Goal: Task Accomplishment & Management: Use online tool/utility

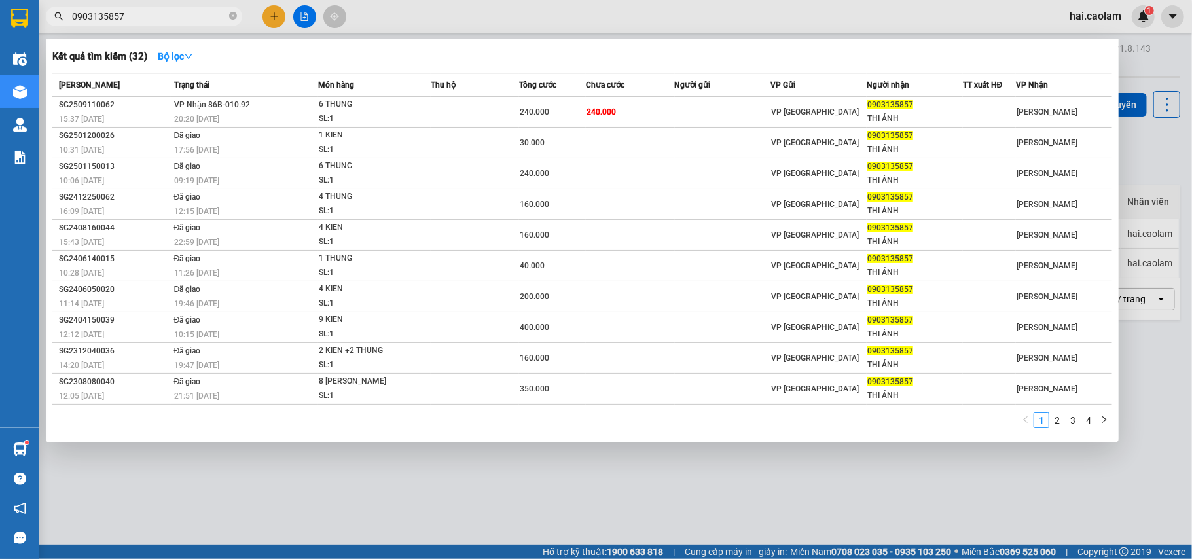
click at [233, 19] on icon "close-circle" at bounding box center [233, 16] width 8 height 8
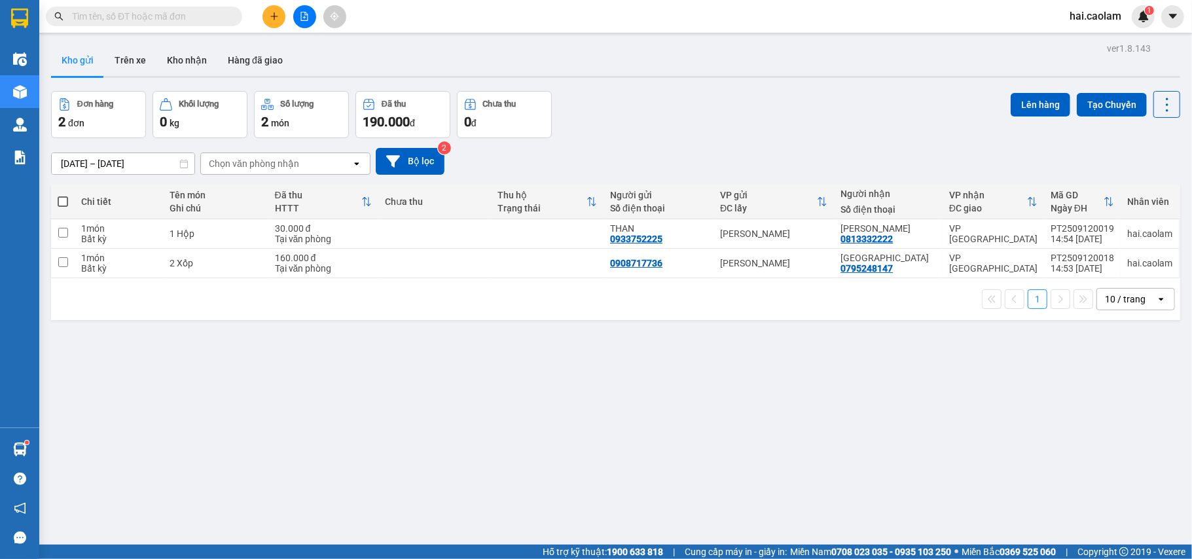
click at [219, 21] on input "text" at bounding box center [149, 16] width 154 height 14
click at [211, 22] on input "text" at bounding box center [149, 16] width 154 height 14
click at [147, 22] on input "text" at bounding box center [149, 16] width 154 height 14
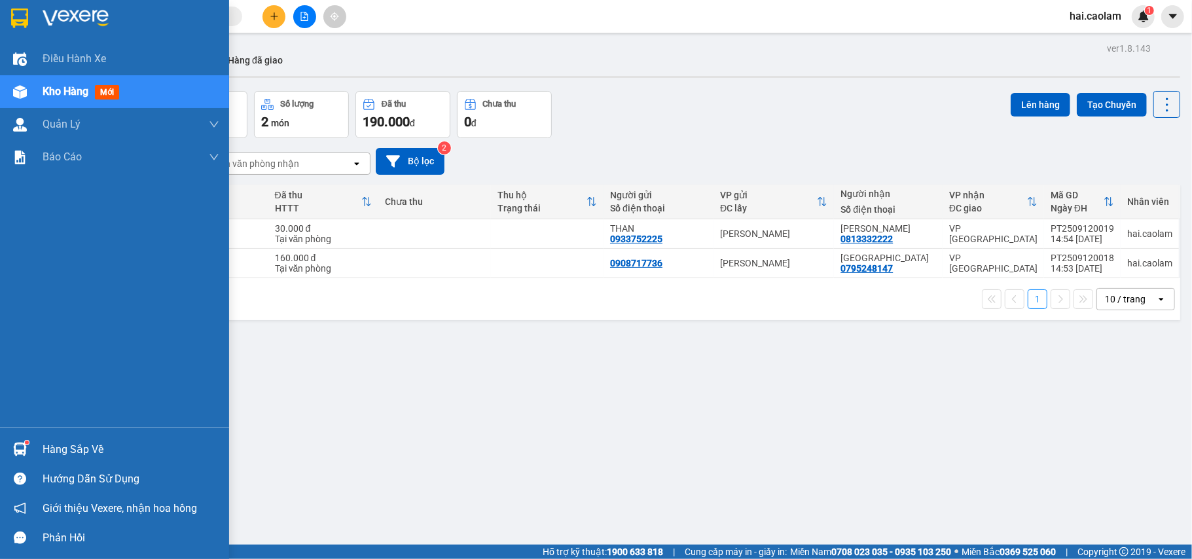
click at [50, 92] on span "Kho hàng" at bounding box center [66, 91] width 46 height 12
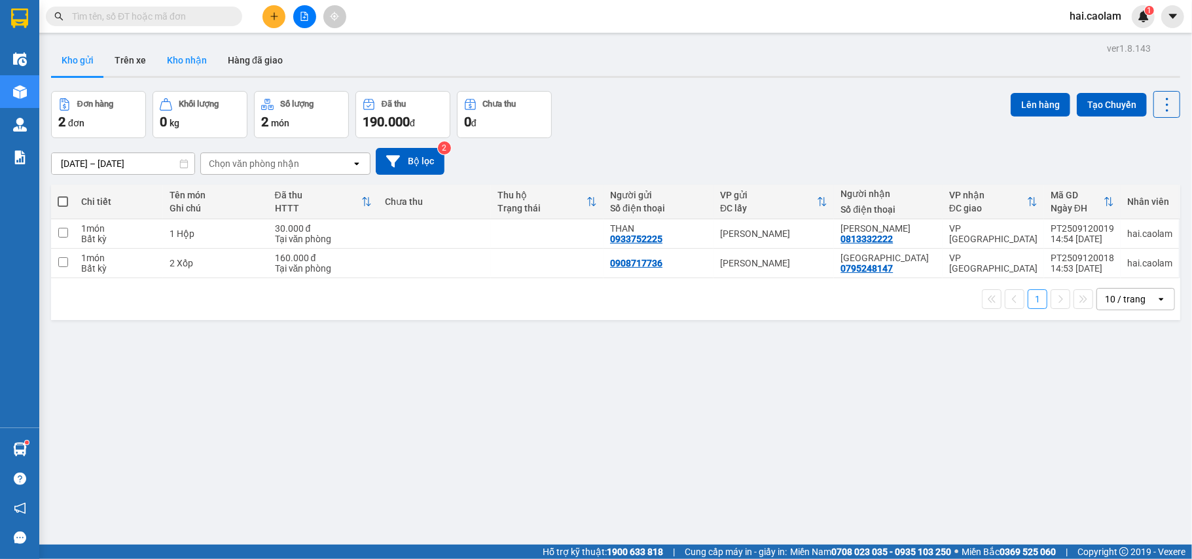
click at [186, 69] on button "Kho nhận" at bounding box center [186, 60] width 61 height 31
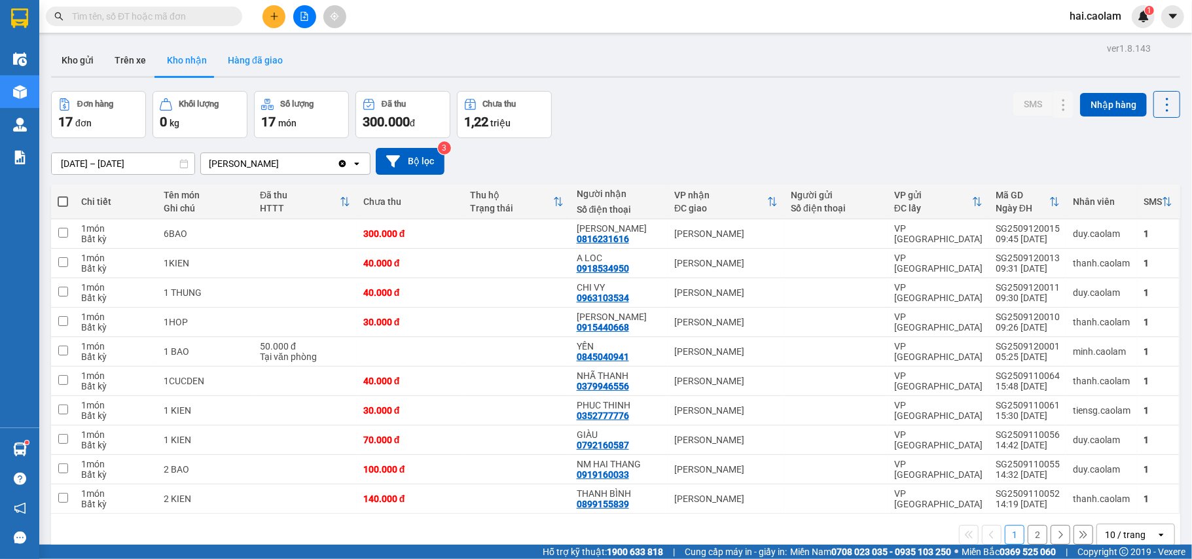
click at [252, 55] on button "Hàng đã giao" at bounding box center [255, 60] width 76 height 31
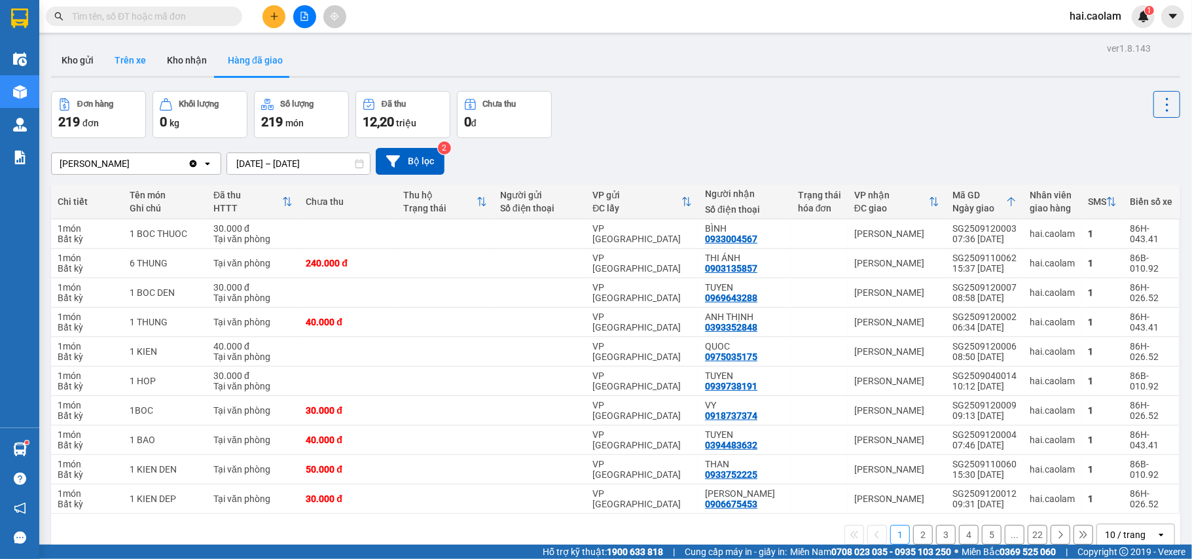
click at [131, 68] on button "Trên xe" at bounding box center [130, 60] width 52 height 31
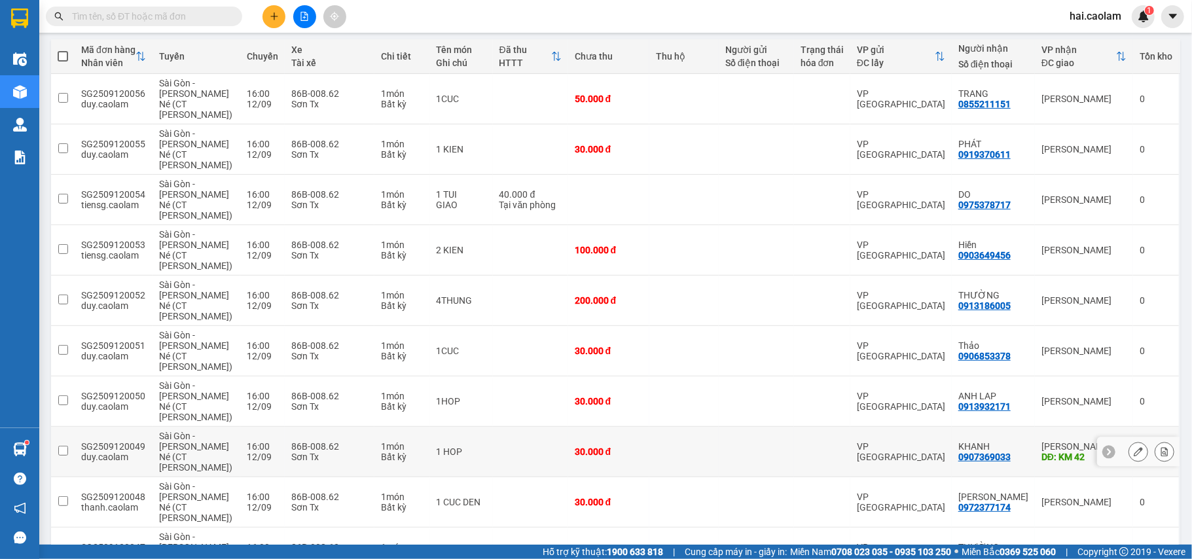
scroll to position [236, 0]
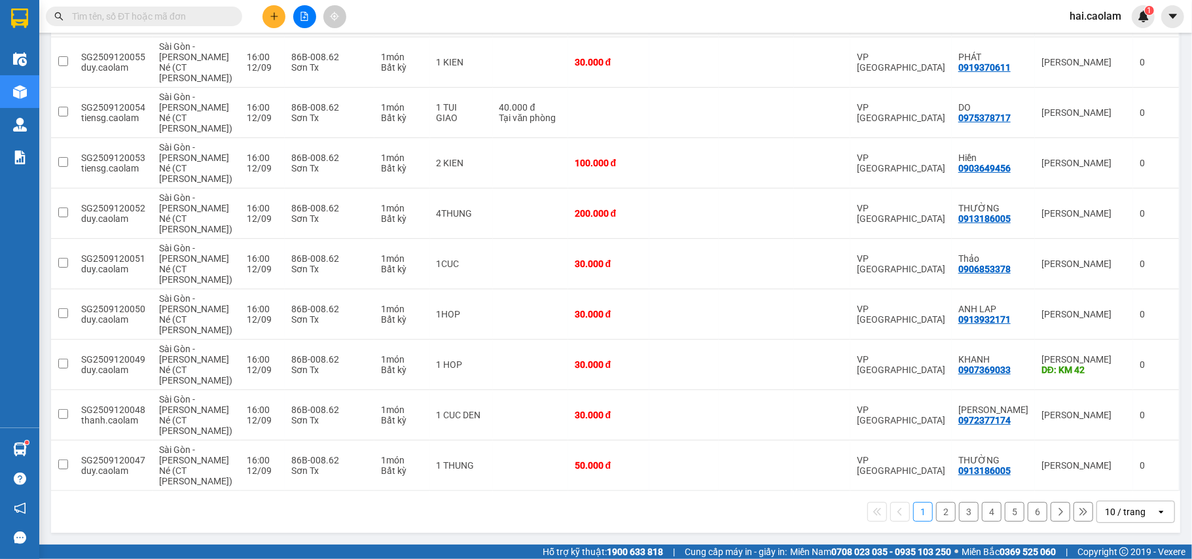
click at [1005, 517] on button "5" at bounding box center [1015, 512] width 20 height 20
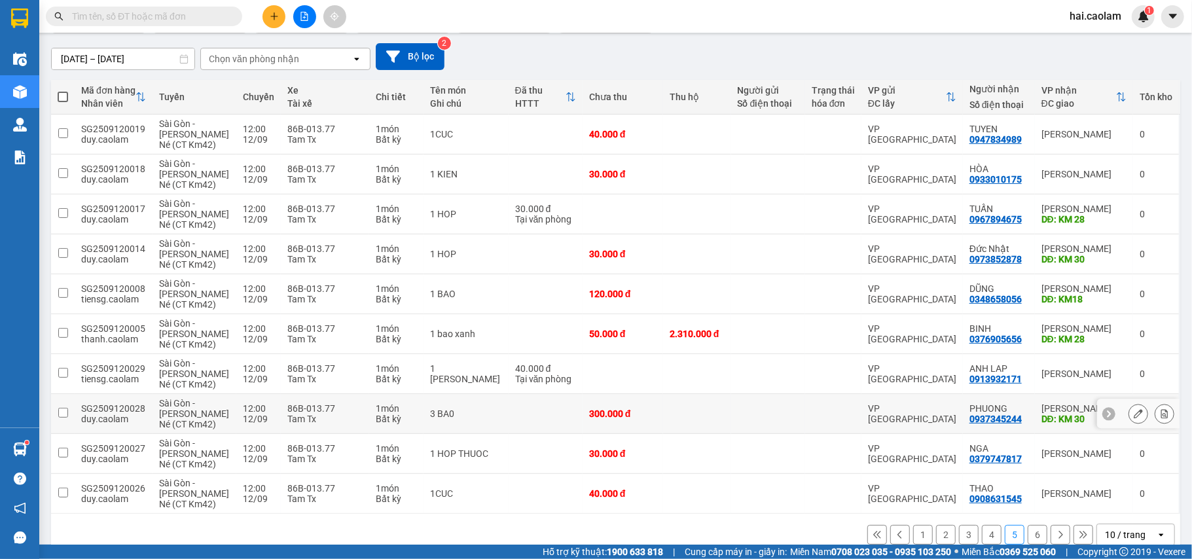
scroll to position [0, 0]
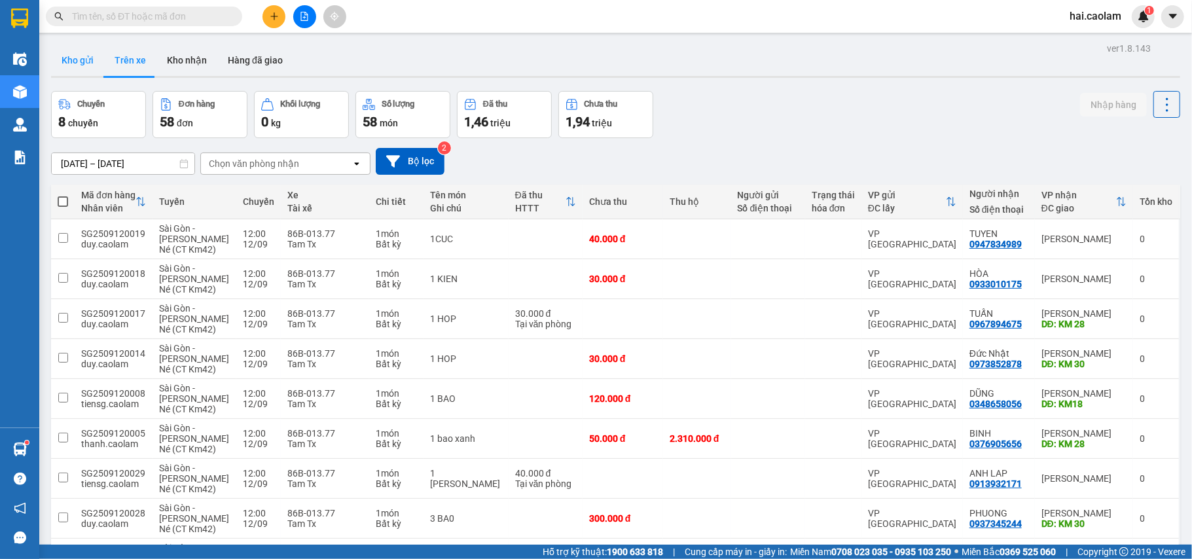
click at [99, 71] on button "Kho gửi" at bounding box center [77, 60] width 53 height 31
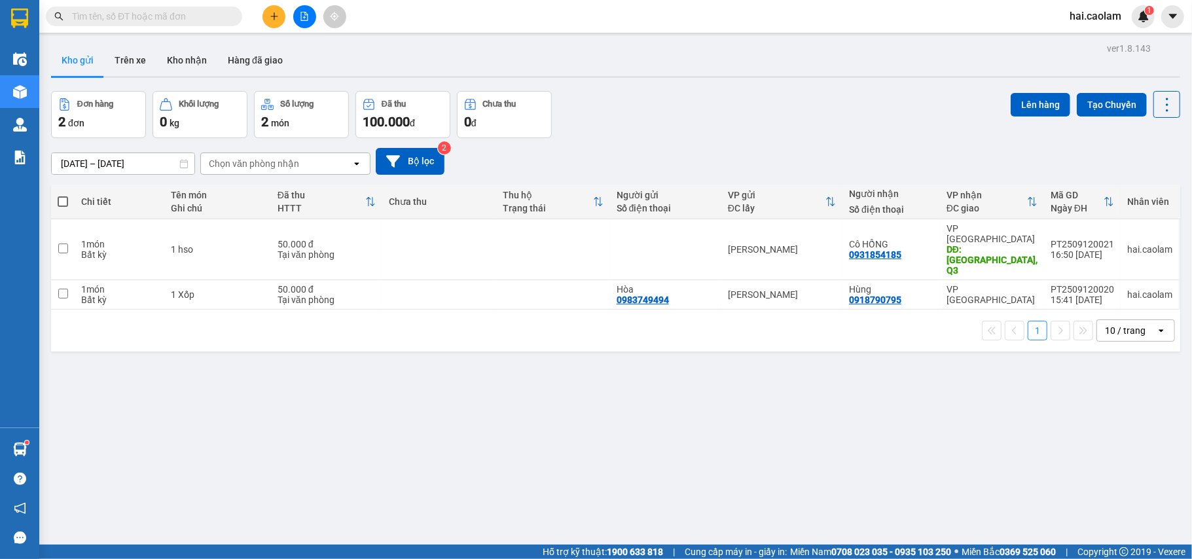
click at [302, 12] on icon "file-add" at bounding box center [304, 16] width 7 height 9
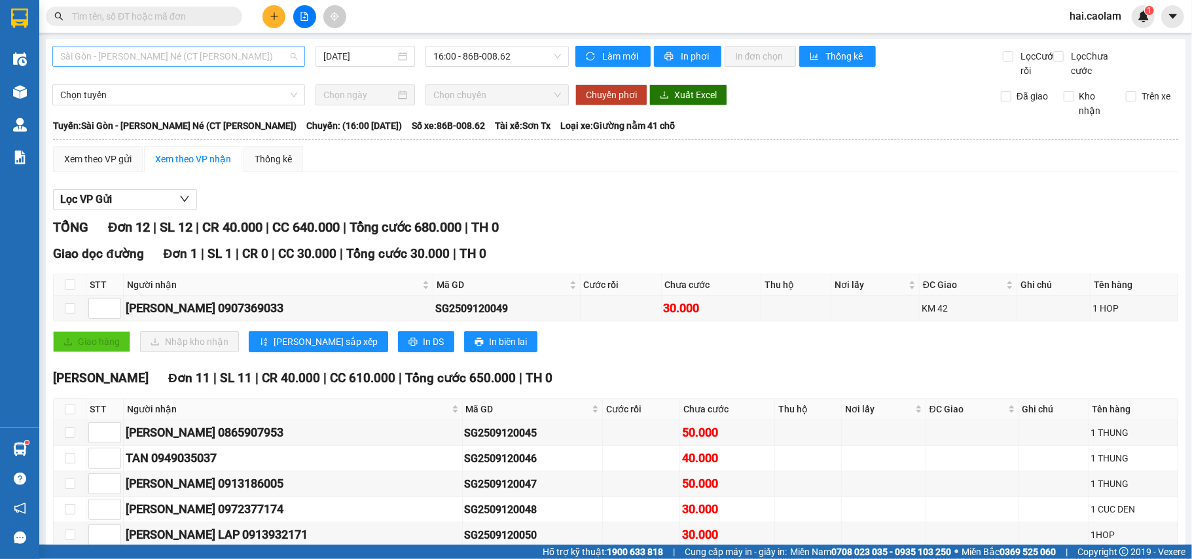
click at [262, 65] on span "Sài Gòn - [PERSON_NAME] Né (CT [PERSON_NAME])" at bounding box center [178, 56] width 237 height 20
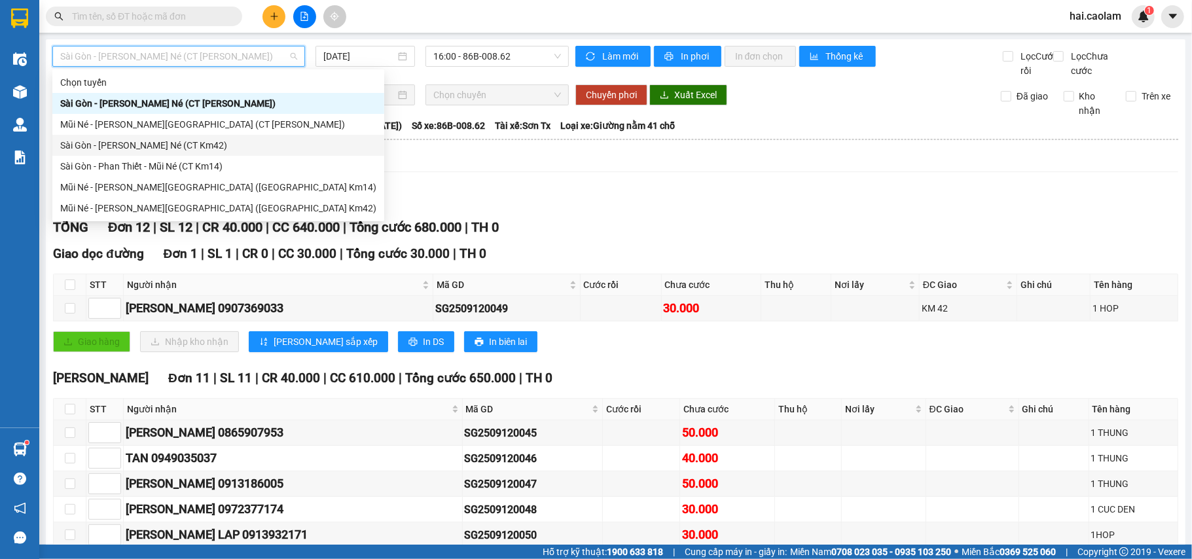
click at [236, 139] on div "Sài Gòn - [PERSON_NAME] Né (CT Km42)" at bounding box center [218, 145] width 316 height 14
type input "[DATE]"
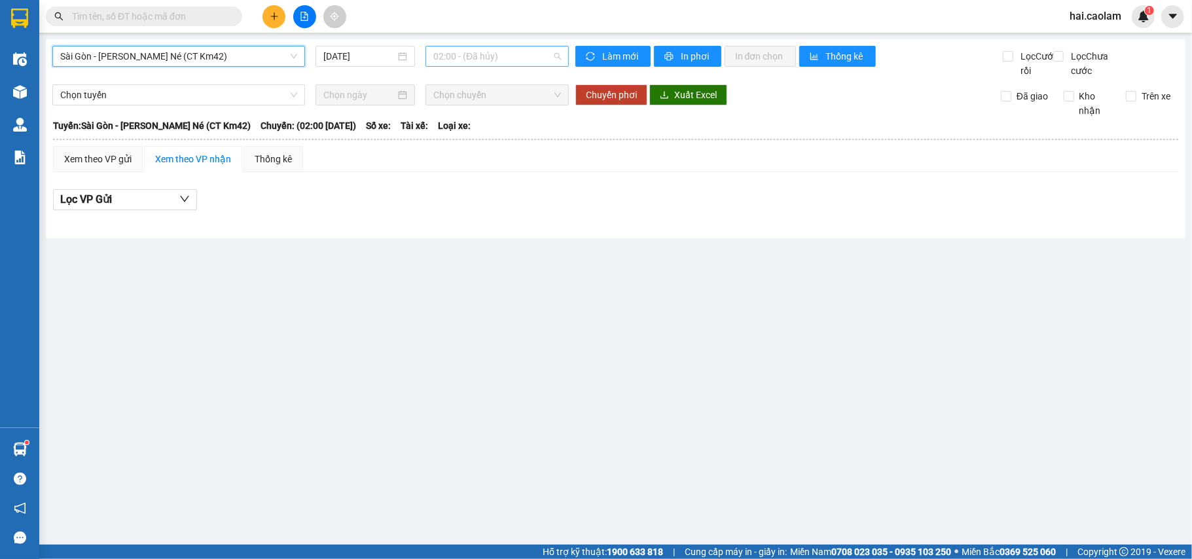
click at [471, 63] on span "02:00 - (Đã hủy)" at bounding box center [497, 56] width 128 height 20
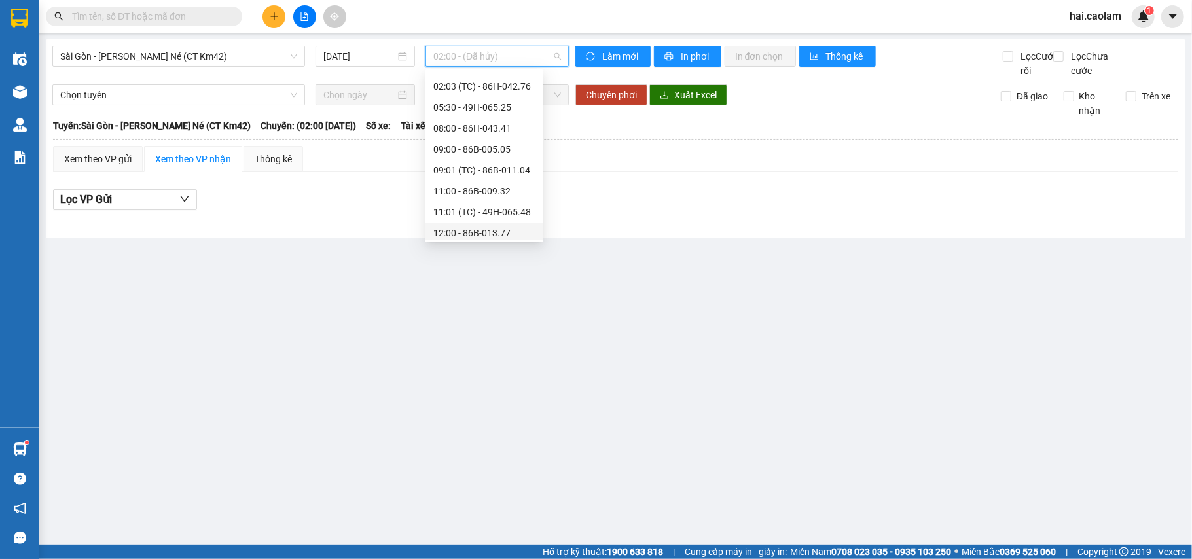
scroll to position [174, 0]
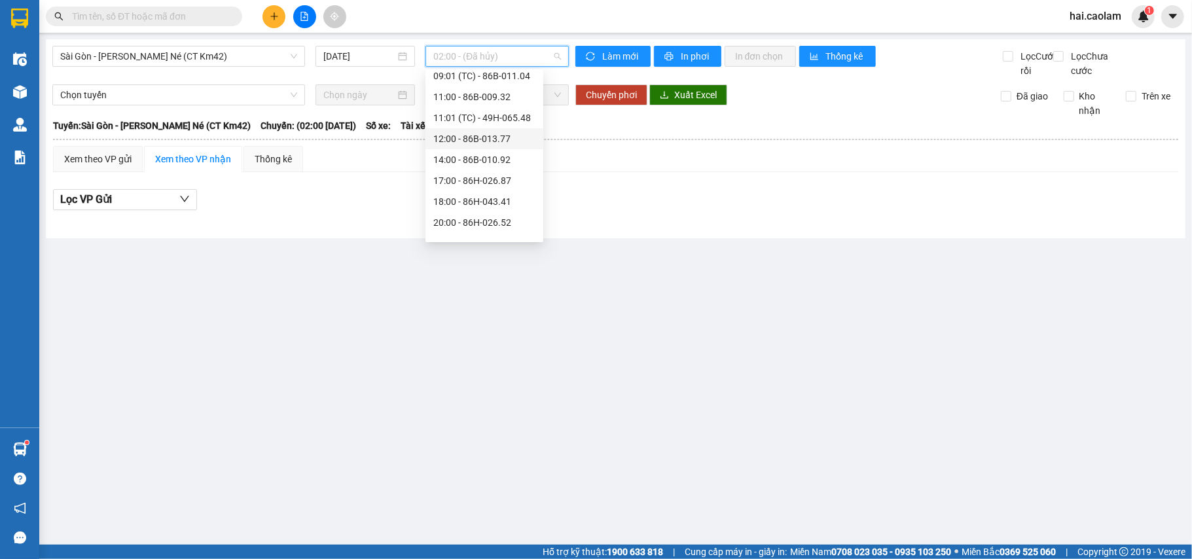
click at [501, 136] on div "12:00 - 86B-013.77" at bounding box center [484, 139] width 102 height 14
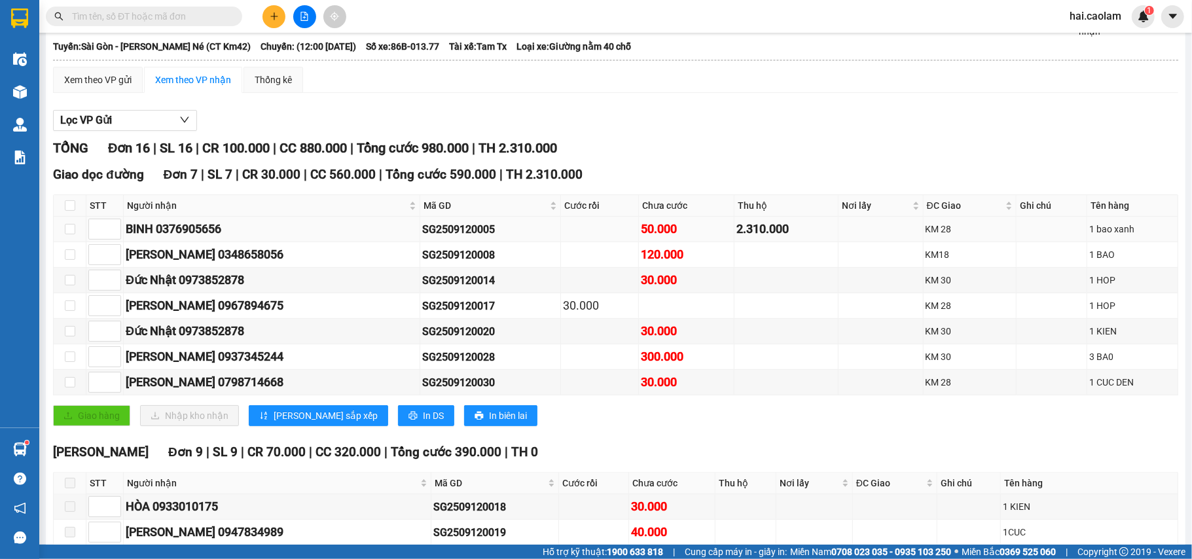
scroll to position [174, 0]
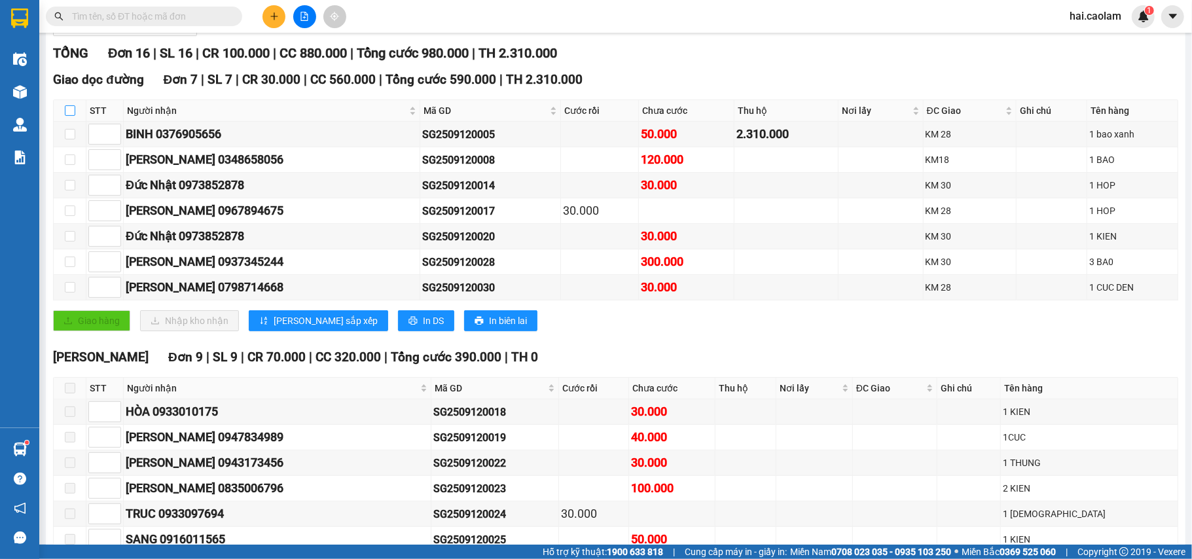
click at [71, 116] on input "checkbox" at bounding box center [70, 110] width 10 height 10
checkbox input "true"
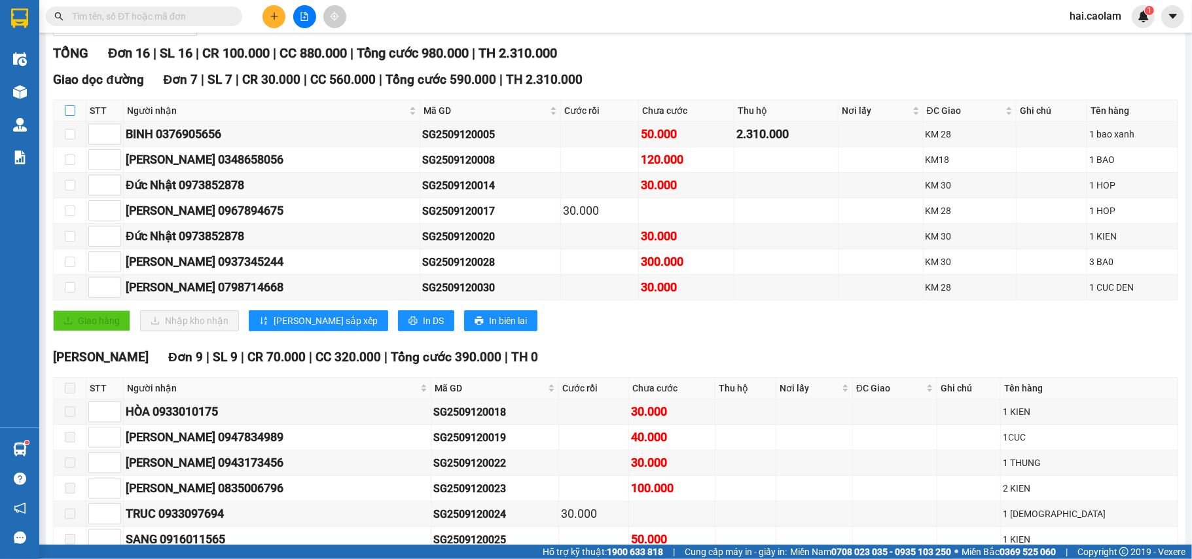
checkbox input "true"
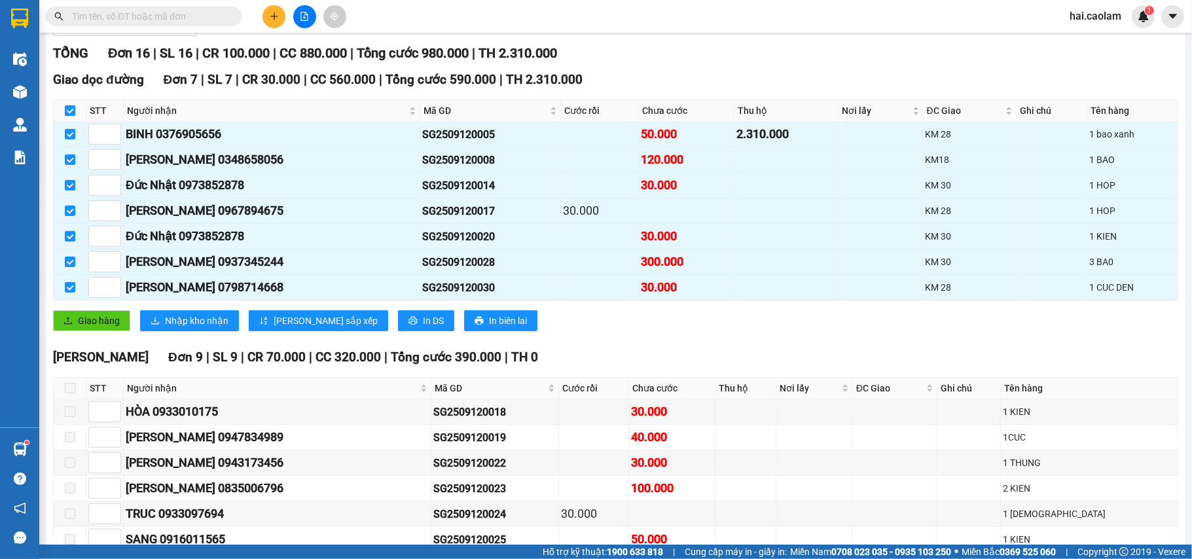
click at [69, 116] on input "checkbox" at bounding box center [70, 110] width 10 height 10
checkbox input "false"
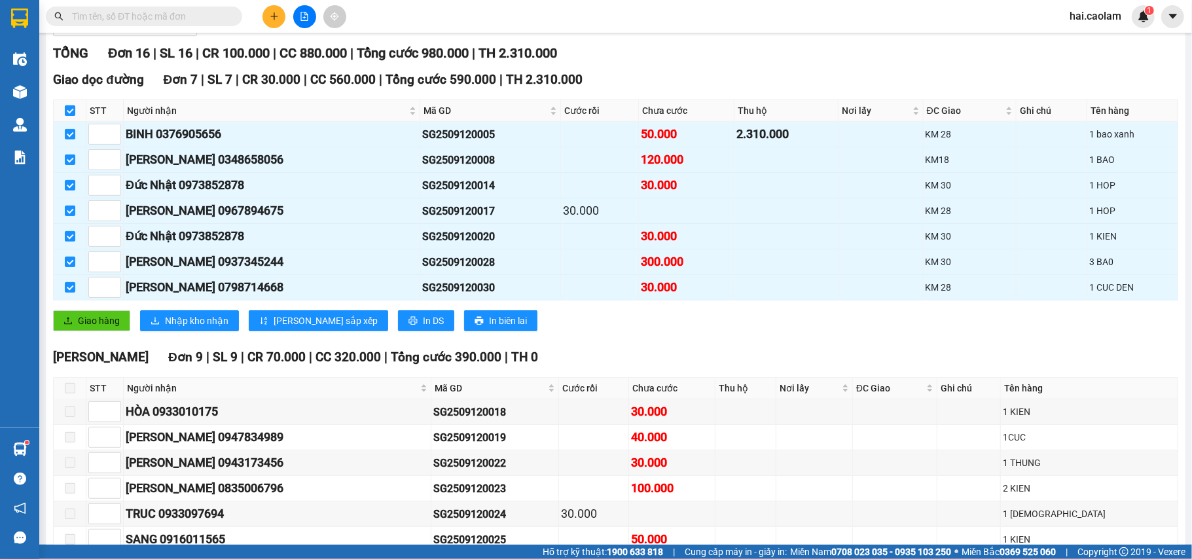
checkbox input "false"
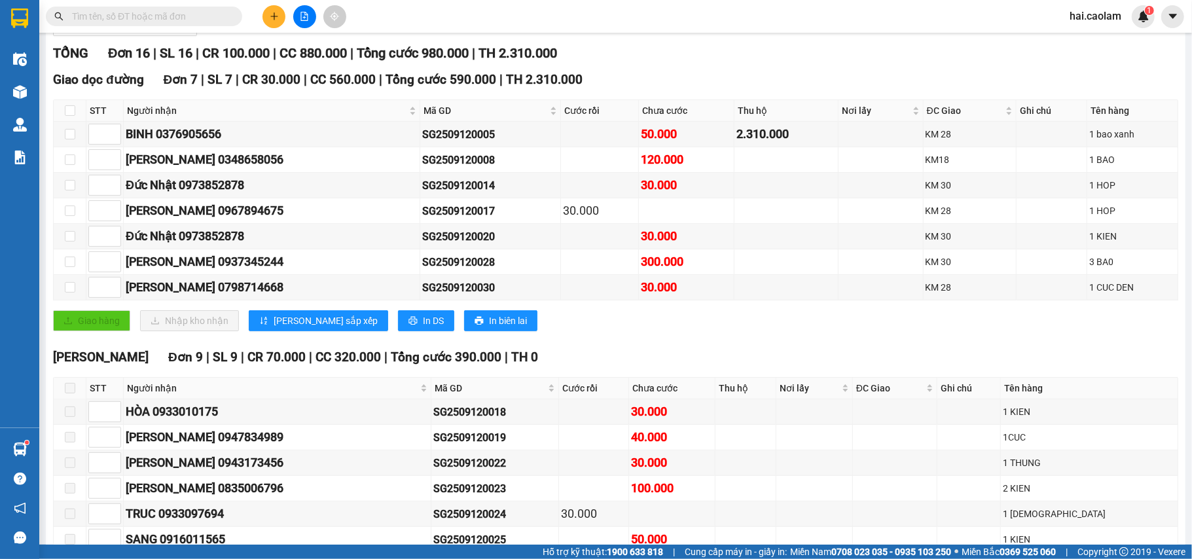
click at [217, 8] on span at bounding box center [144, 17] width 196 height 20
click at [211, 27] on div "Kết quả [PERSON_NAME] ( 32 ) Bộ lọc Mã ĐH Trạng thái Món hàng Thu hộ [PERSON_NA…" at bounding box center [127, 16] width 255 height 23
click at [211, 11] on input "text" at bounding box center [149, 16] width 154 height 14
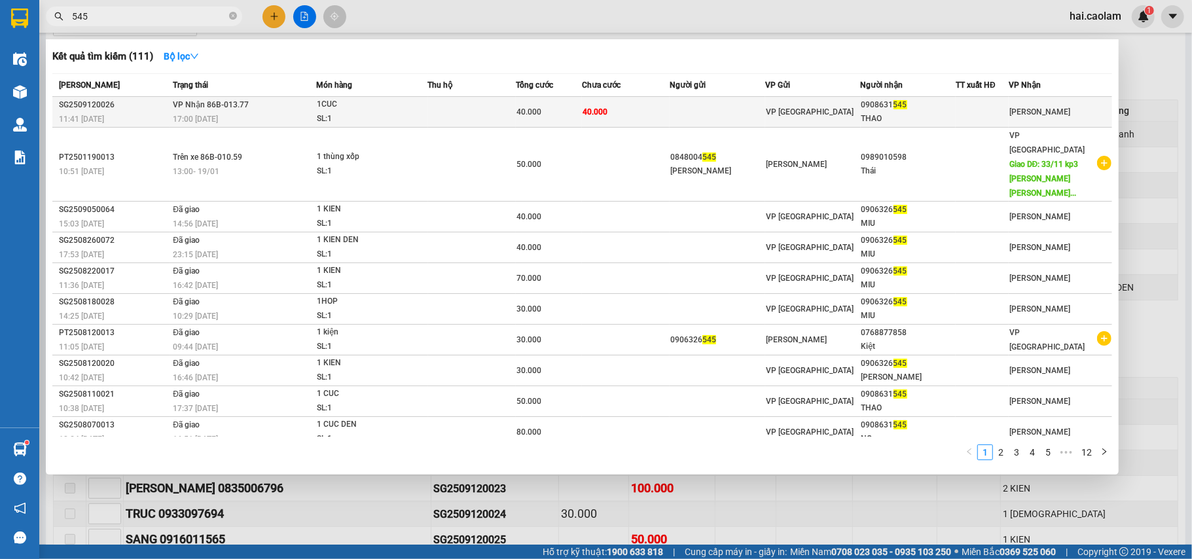
type input "545"
click at [467, 108] on td at bounding box center [472, 112] width 88 height 31
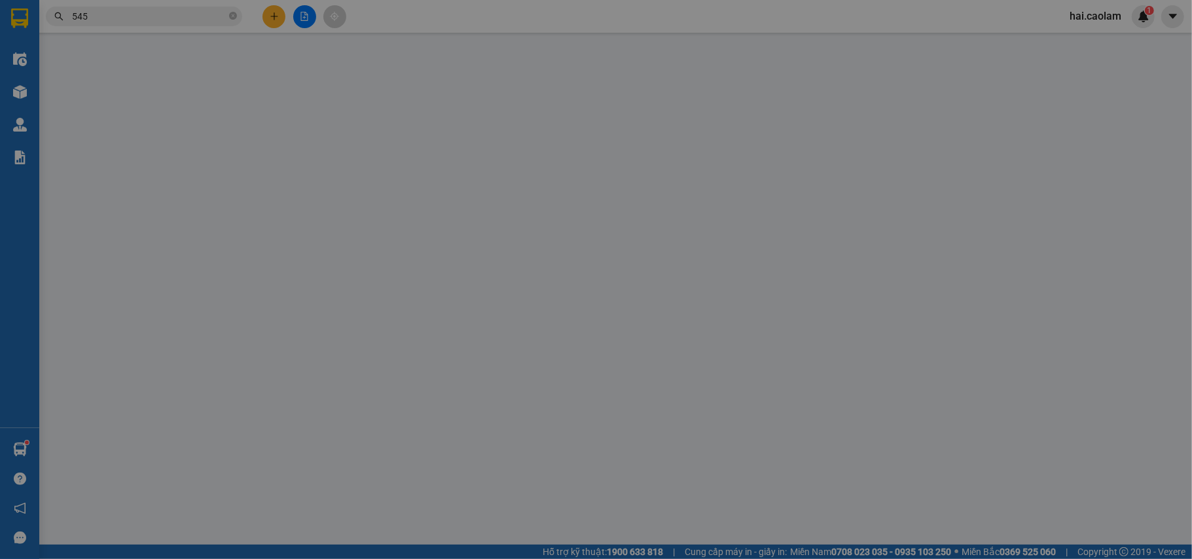
type input "0908631545"
type input "THAO"
type input "40.000"
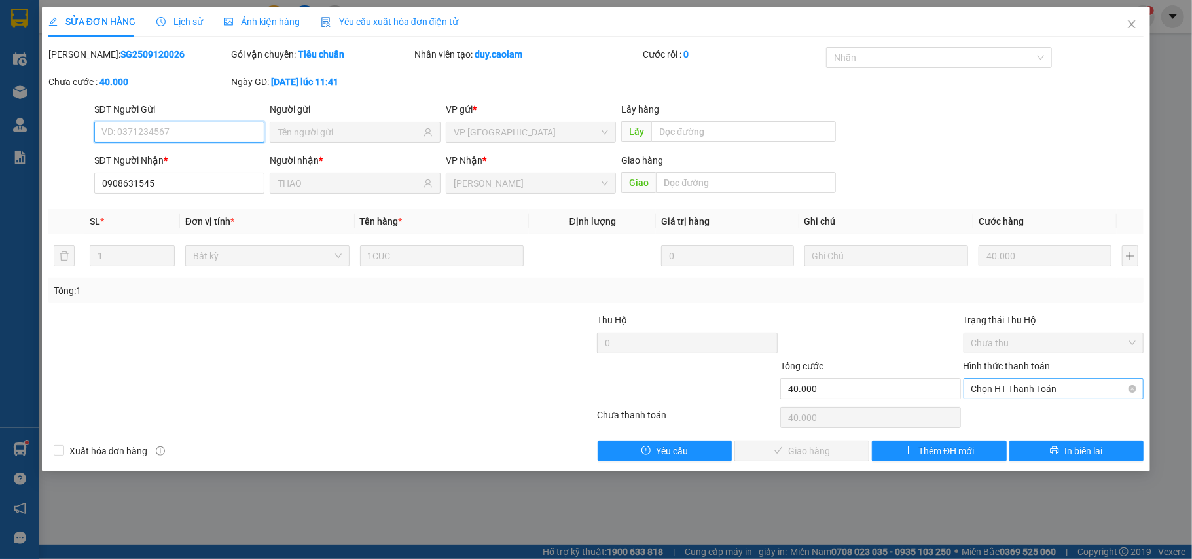
click at [1017, 398] on span "Chọn HT Thanh Toán" at bounding box center [1053, 389] width 165 height 20
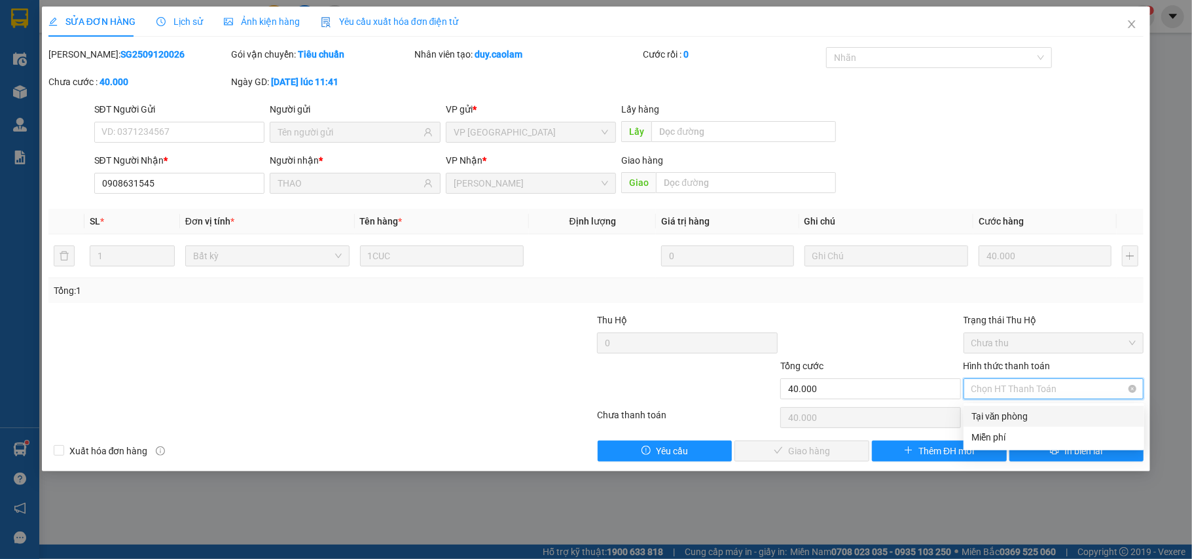
click at [1019, 417] on div "Tại văn phòng" at bounding box center [1053, 416] width 165 height 14
type input "0"
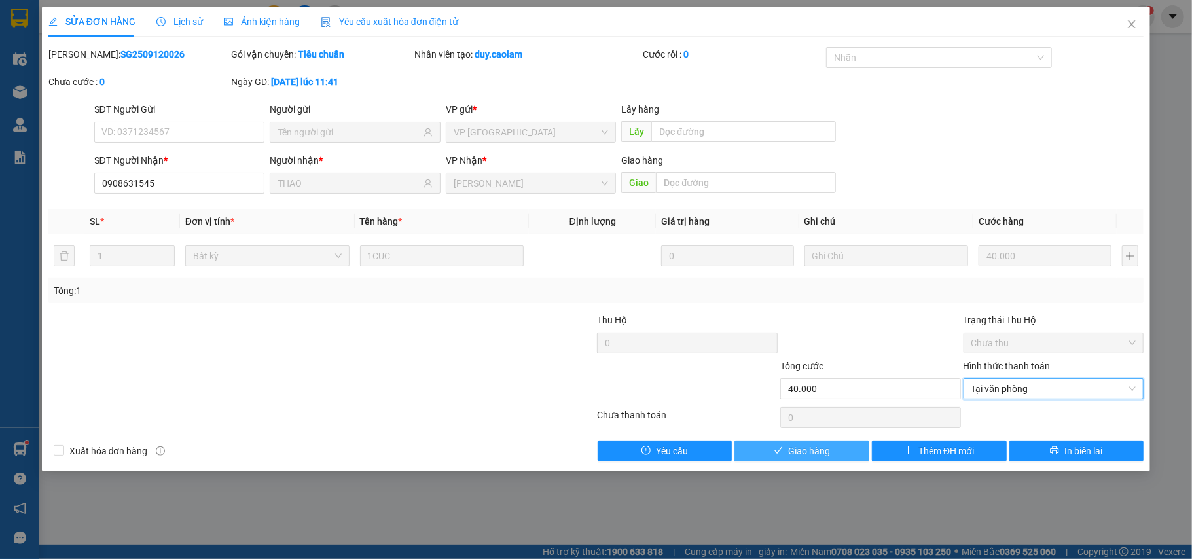
click at [839, 458] on button "Giao hàng" at bounding box center [801, 451] width 135 height 21
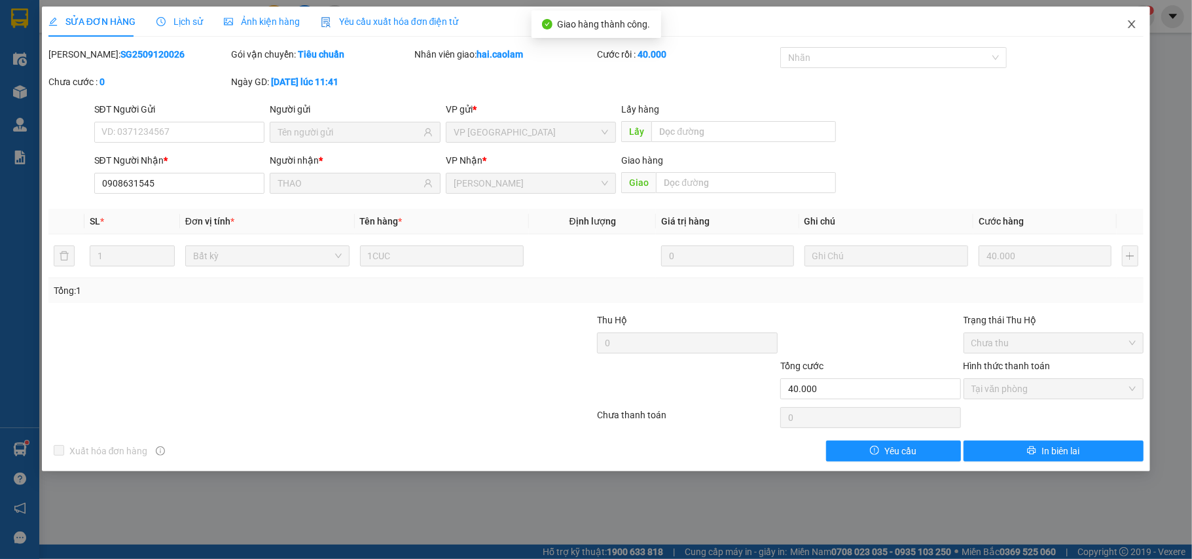
click at [1137, 29] on icon "close" at bounding box center [1132, 24] width 10 height 10
